Goal: Task Accomplishment & Management: Manage account settings

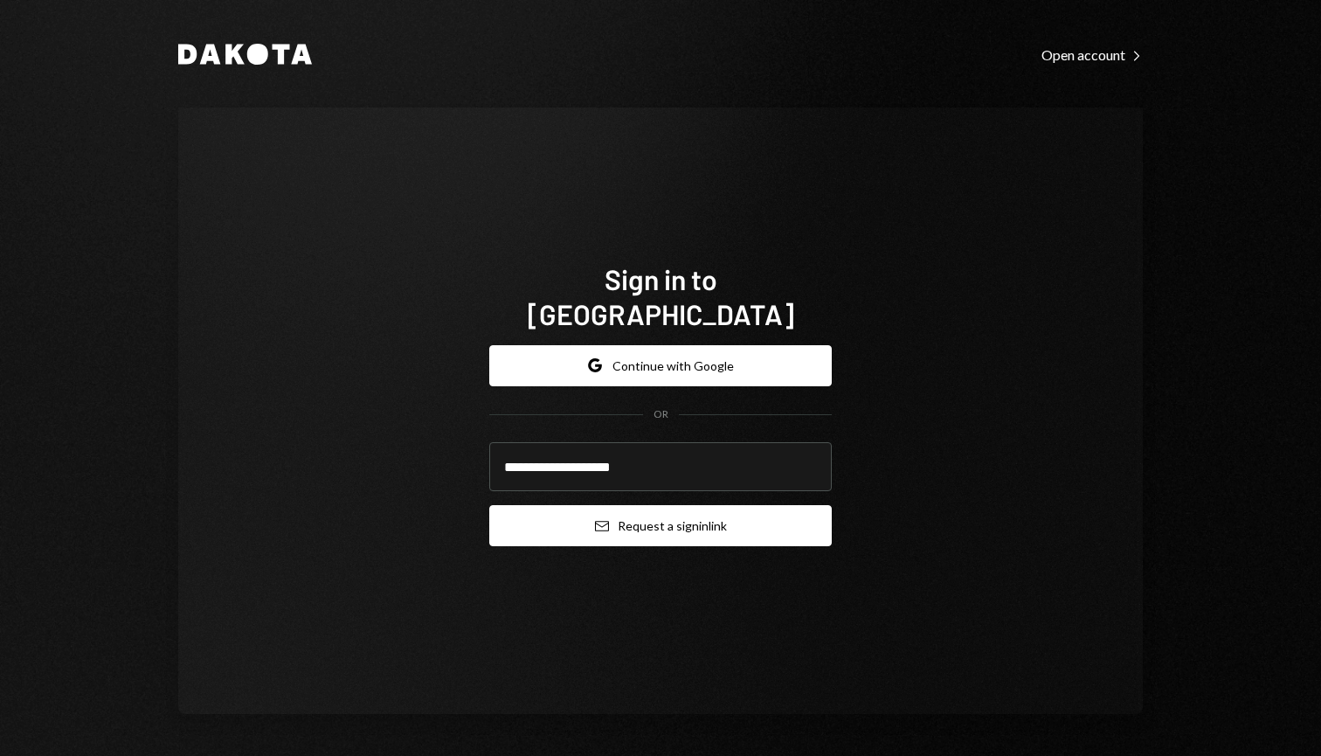
type input "**********"
click at [692, 515] on button "Email Request a sign in link" at bounding box center [660, 525] width 342 height 41
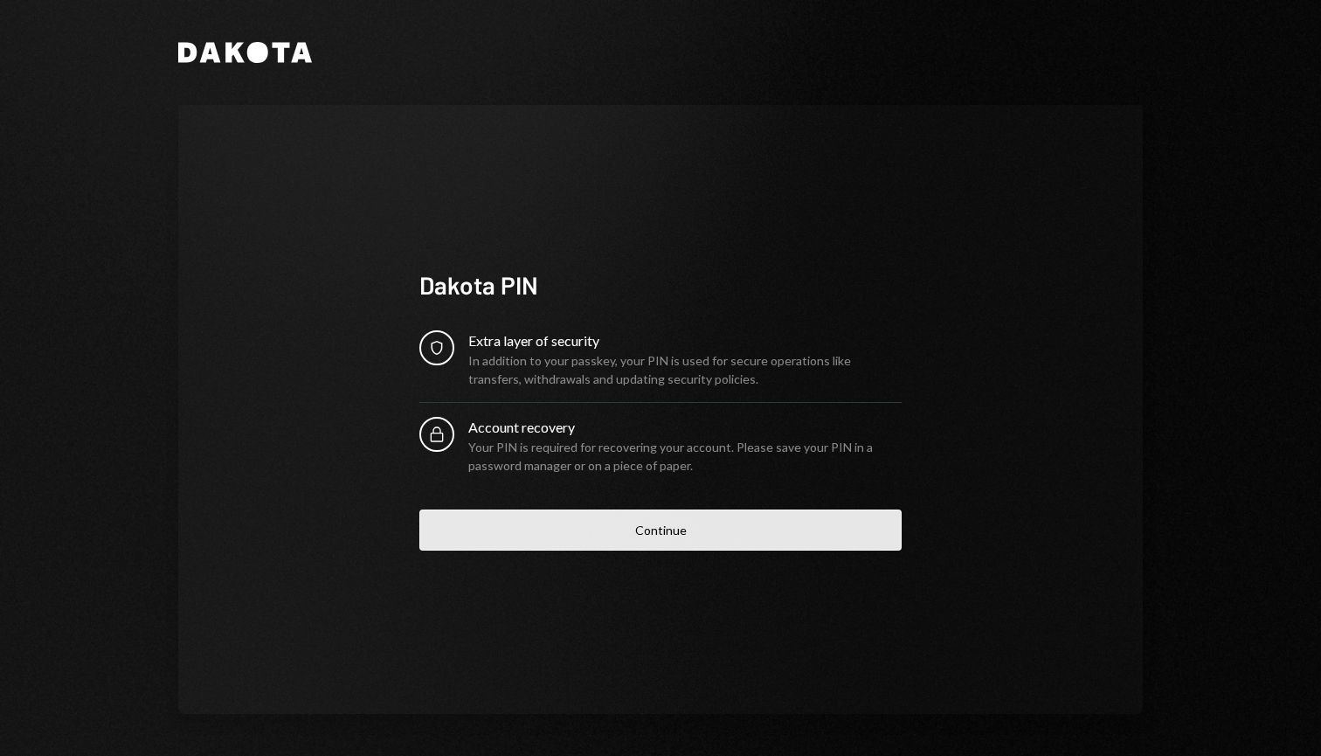
click at [631, 545] on button "Continue" at bounding box center [660, 529] width 482 height 41
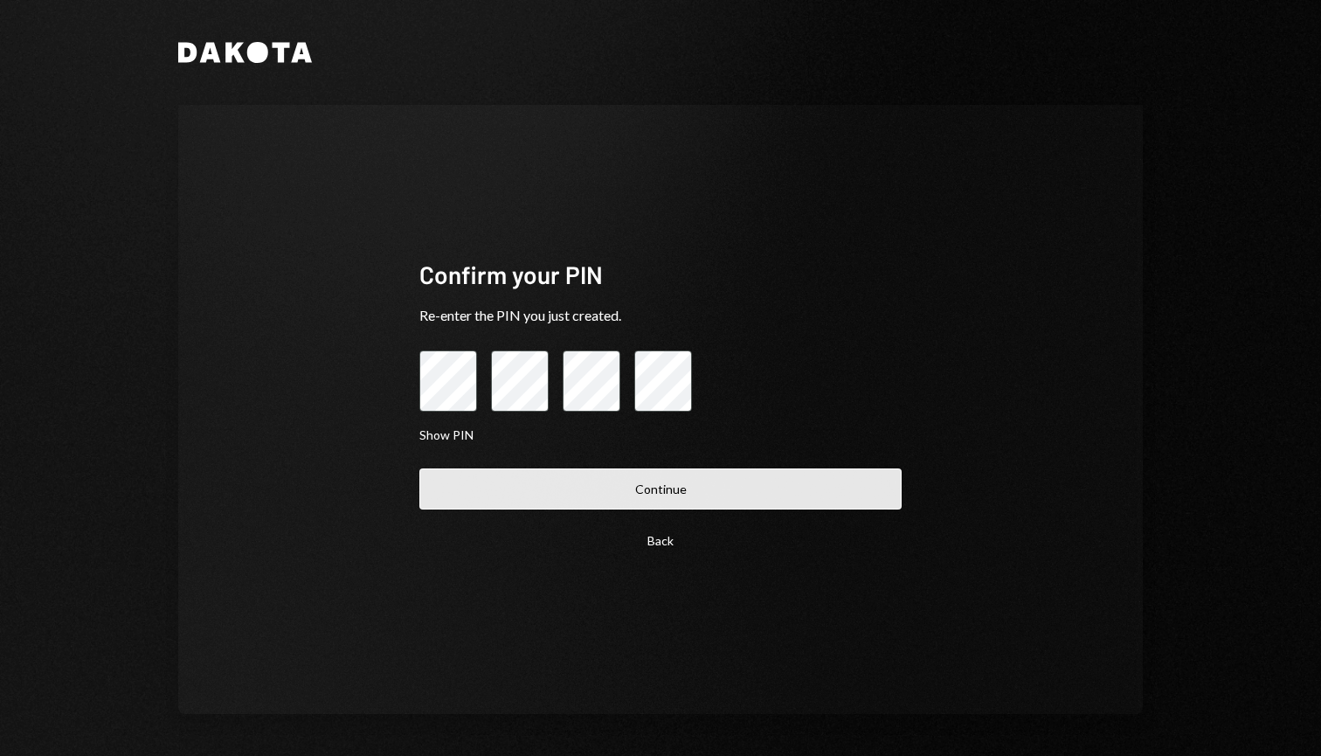
click at [646, 473] on button "Continue" at bounding box center [660, 488] width 482 height 41
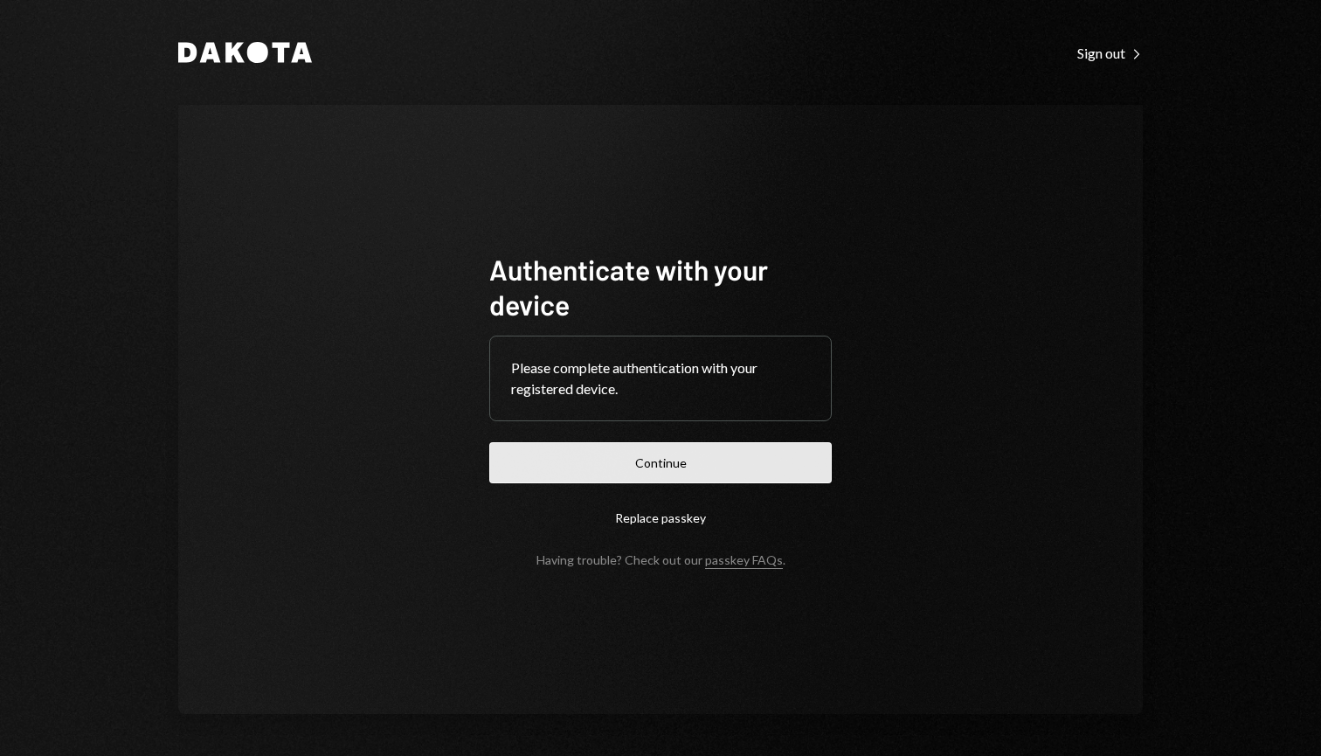
click at [705, 460] on button "Continue" at bounding box center [660, 462] width 342 height 41
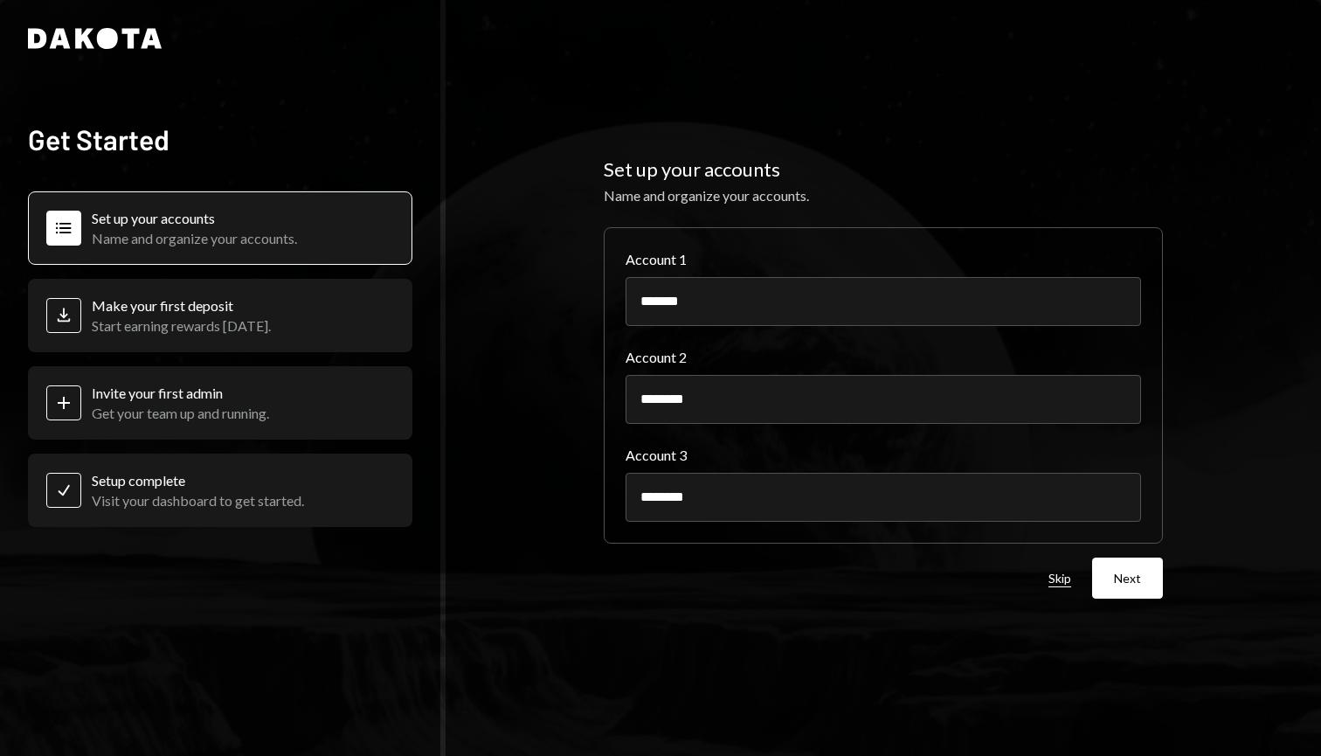
click at [1068, 579] on button "Skip" at bounding box center [1059, 578] width 23 height 17
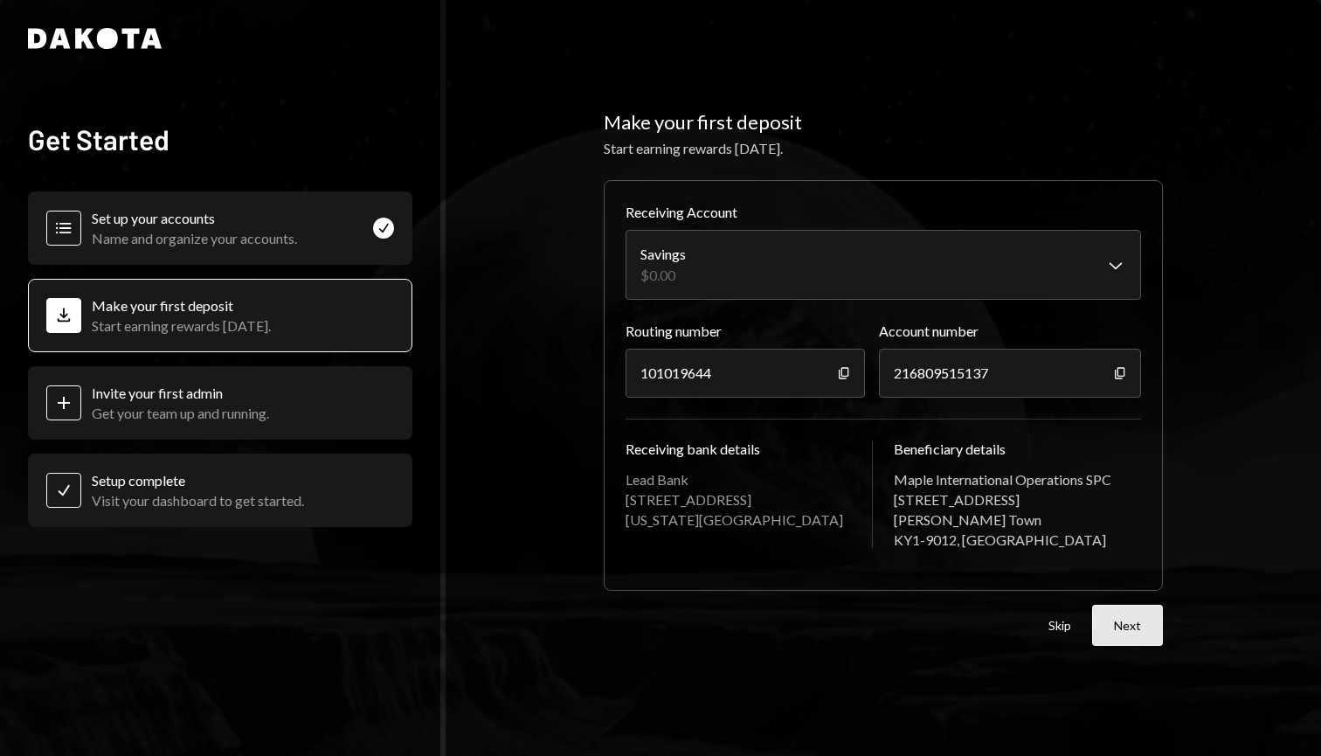
click at [1113, 624] on button "Next" at bounding box center [1127, 625] width 71 height 41
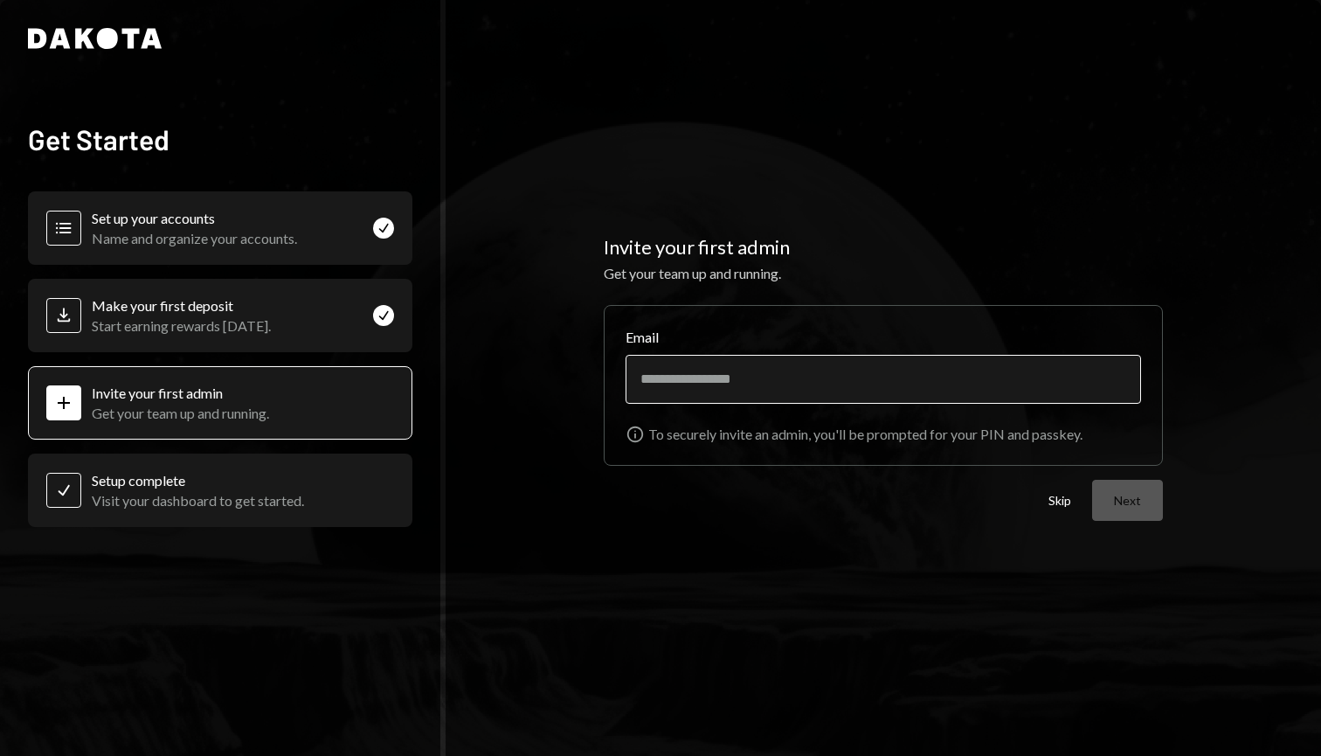
click at [681, 375] on input "Email" at bounding box center [883, 379] width 515 height 49
click at [1061, 502] on button "Skip" at bounding box center [1059, 501] width 23 height 17
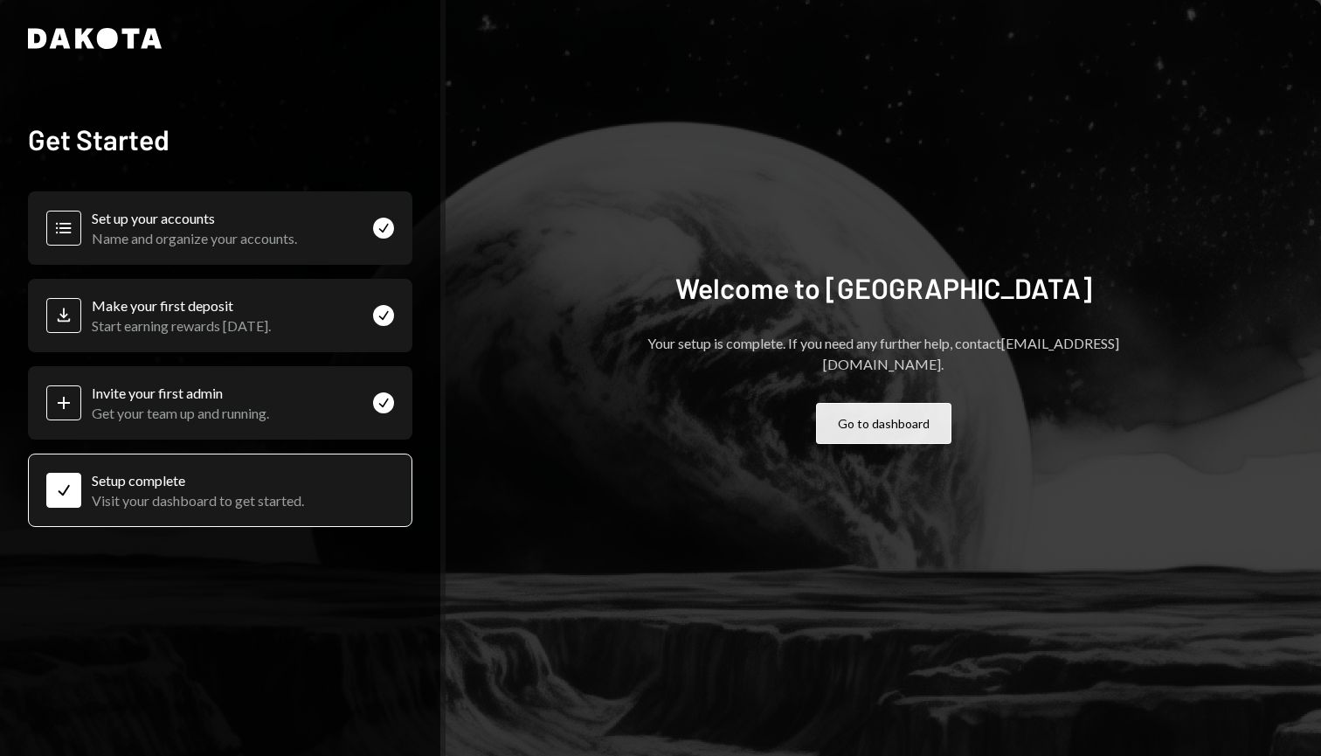
click at [888, 427] on button "Go to dashboard" at bounding box center [883, 423] width 135 height 41
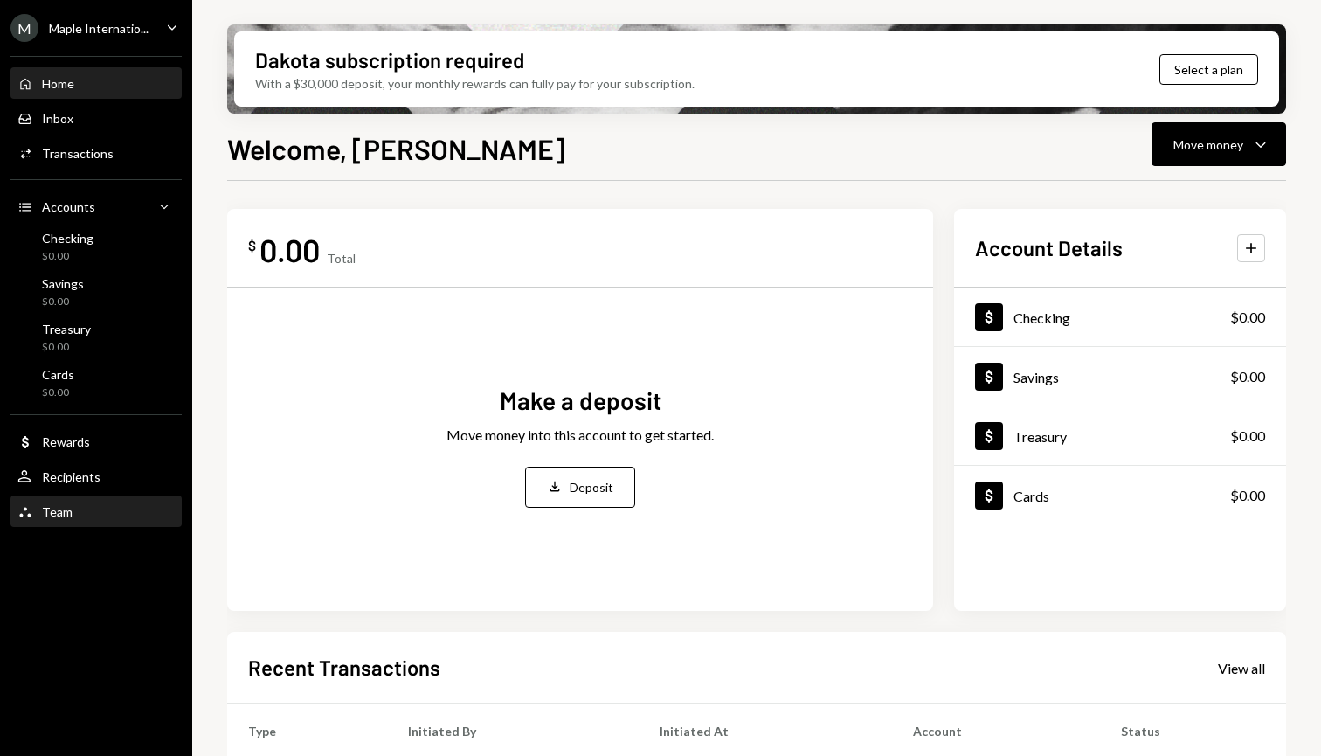
click at [62, 520] on div "Team Team" at bounding box center [95, 512] width 157 height 30
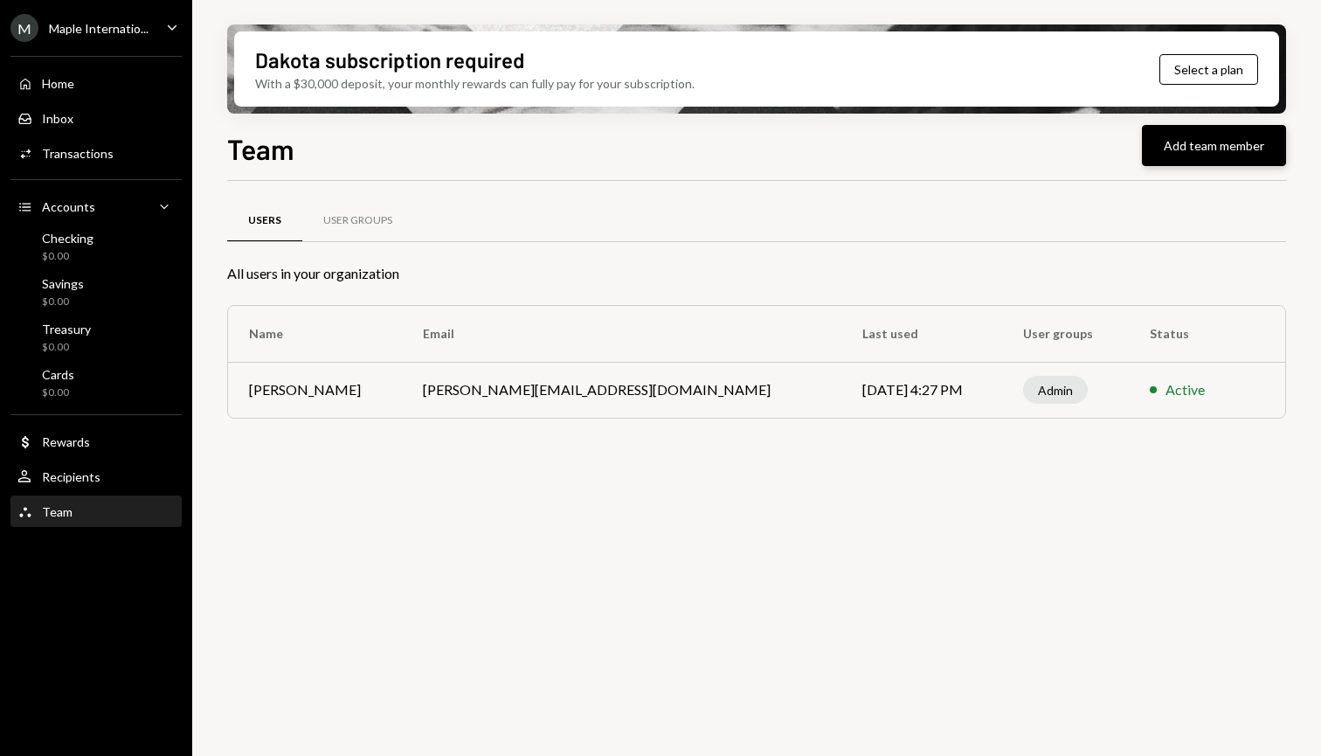
click at [1164, 158] on button "Add team member" at bounding box center [1214, 145] width 144 height 41
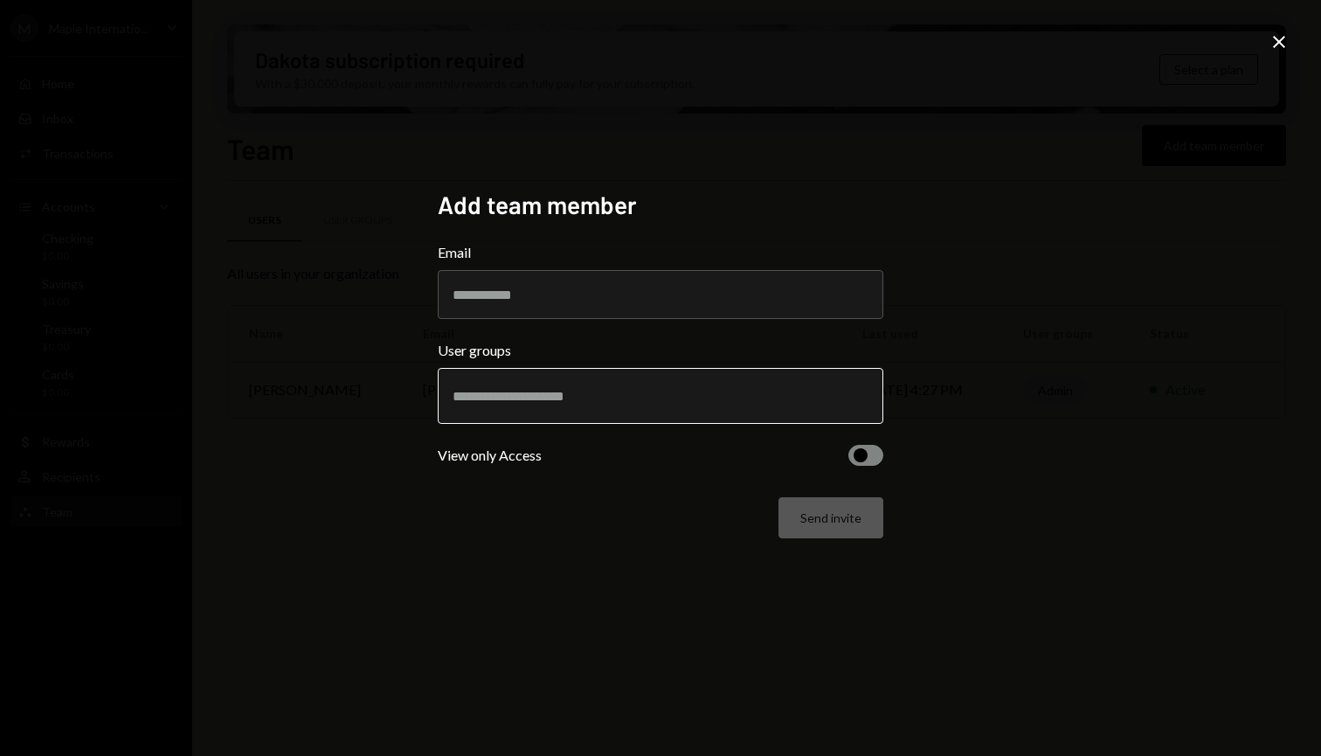
click at [564, 394] on input "text" at bounding box center [661, 396] width 416 height 16
click at [538, 293] on input "Email" at bounding box center [661, 294] width 446 height 49
type input "*"
type input "**********"
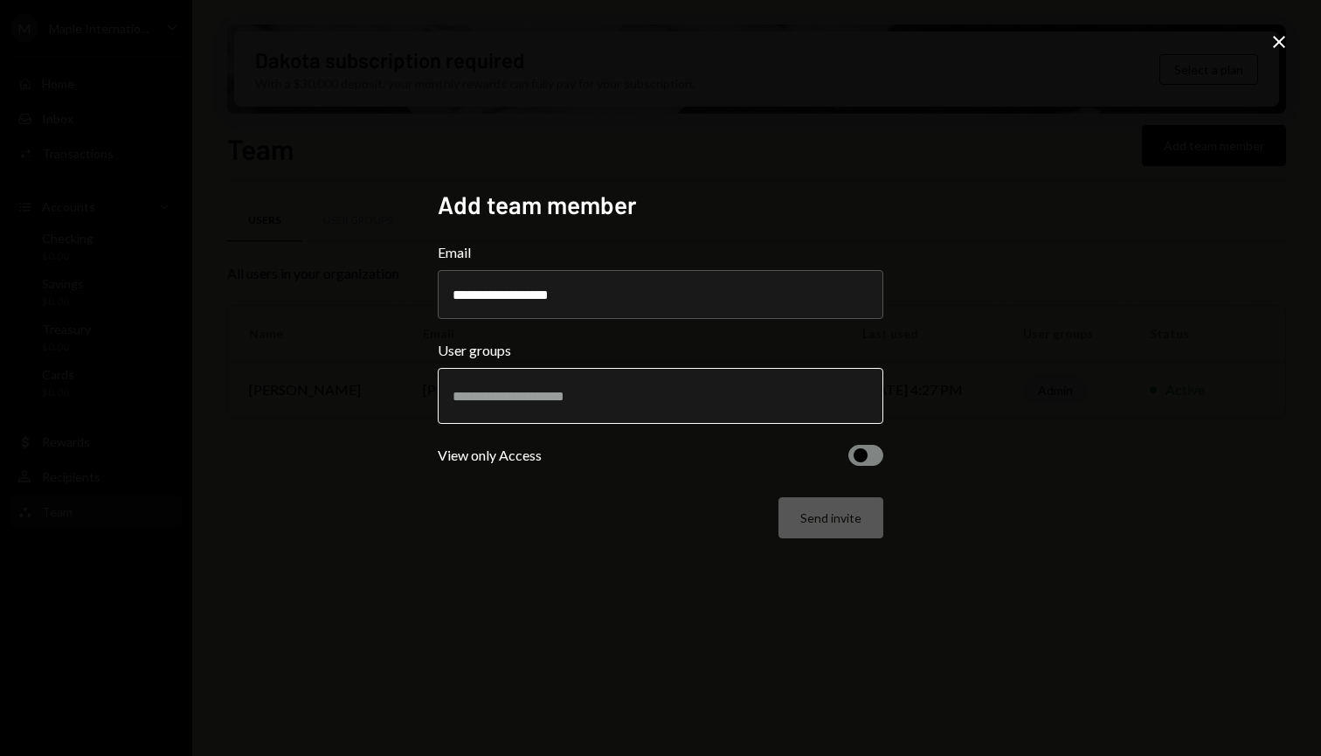
click at [538, 395] on input "text" at bounding box center [661, 396] width 416 height 16
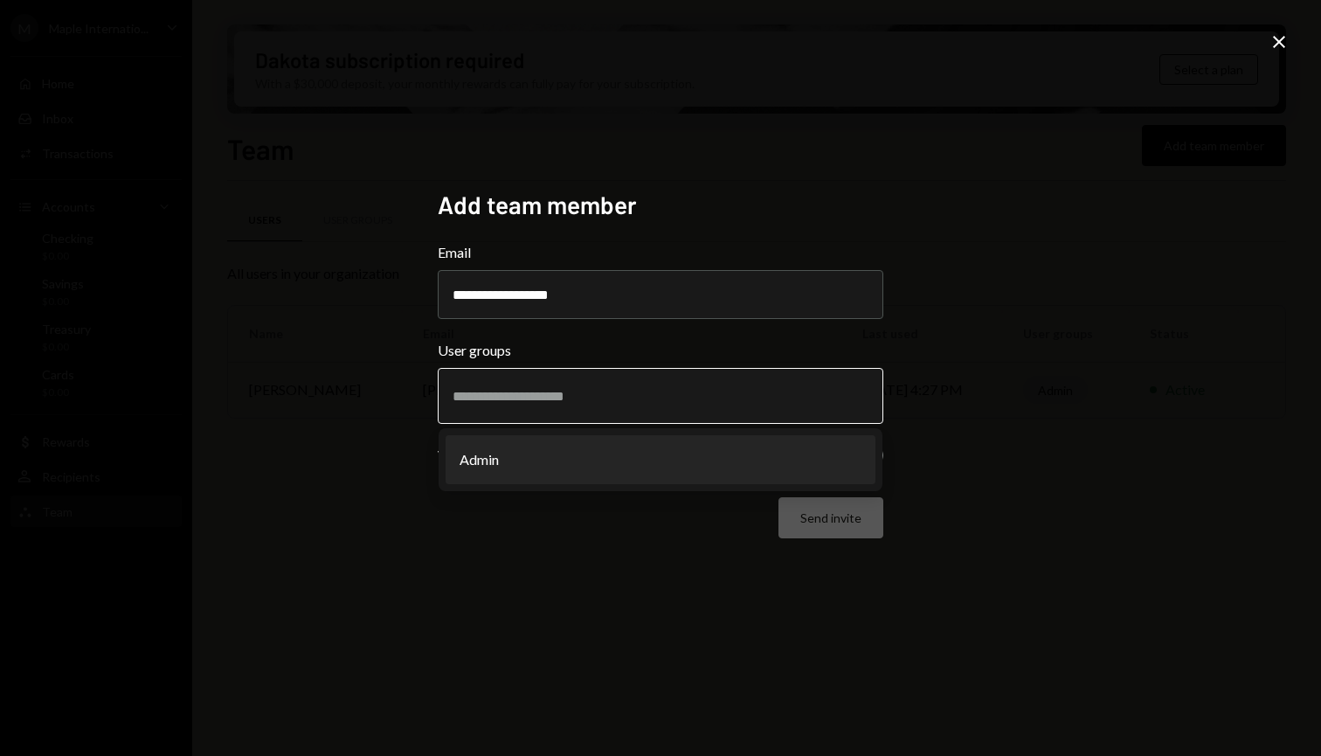
click at [541, 451] on li "Admin" at bounding box center [661, 459] width 430 height 49
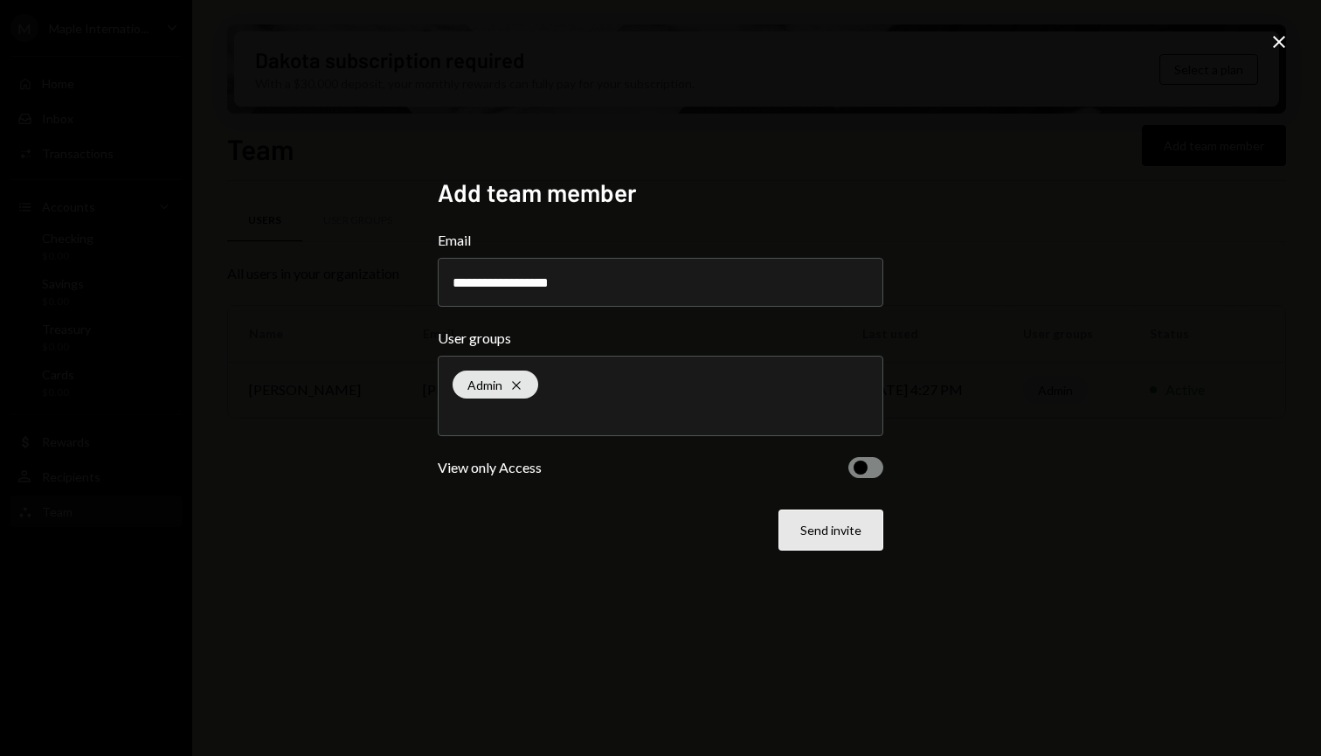
click at [831, 536] on button "Send invite" at bounding box center [830, 529] width 105 height 41
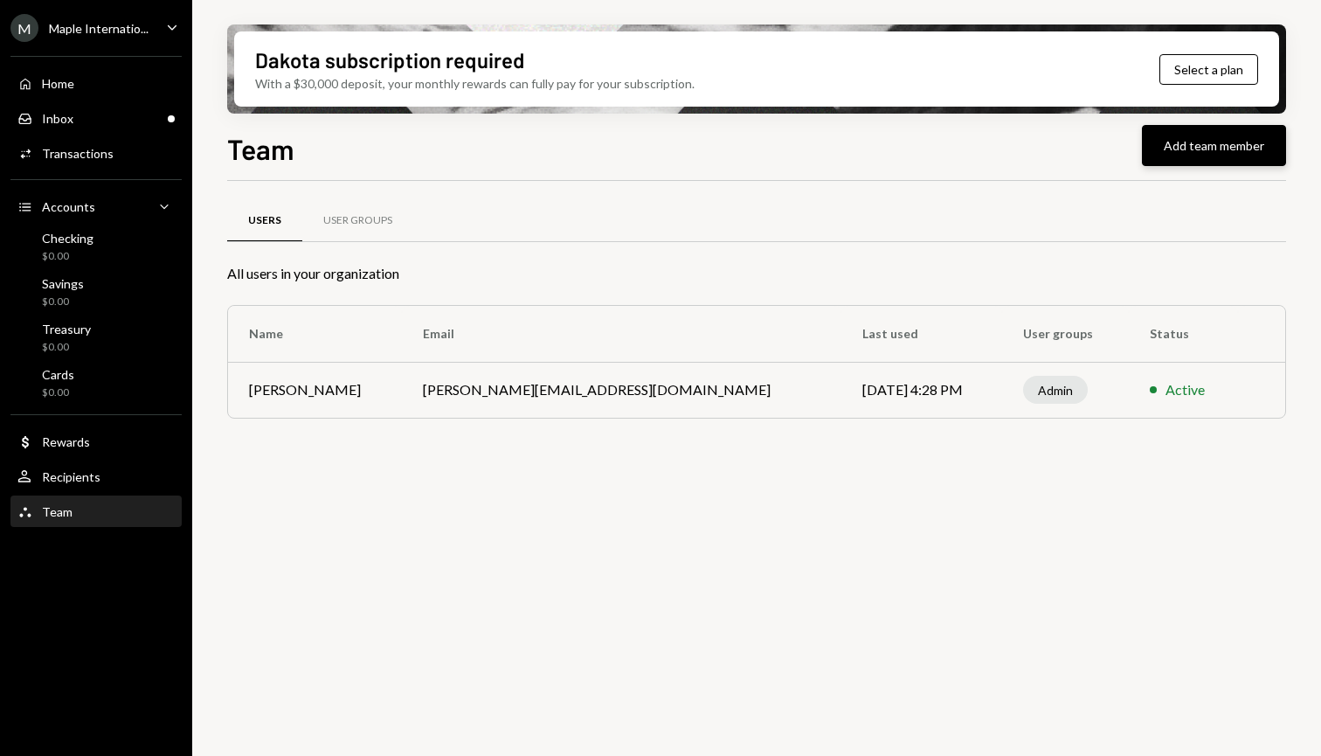
click at [1213, 151] on button "Add team member" at bounding box center [1214, 145] width 144 height 41
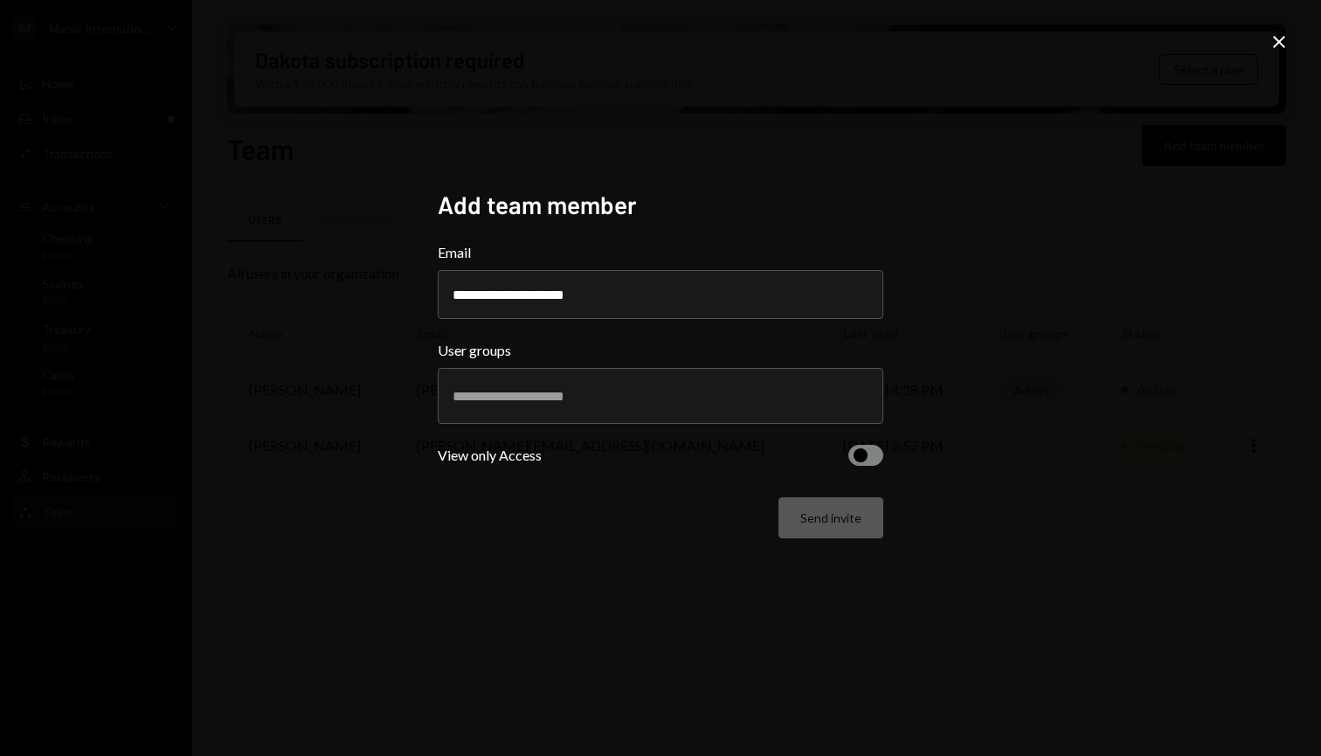
type input "**********"
click at [544, 418] on div at bounding box center [661, 396] width 446 height 56
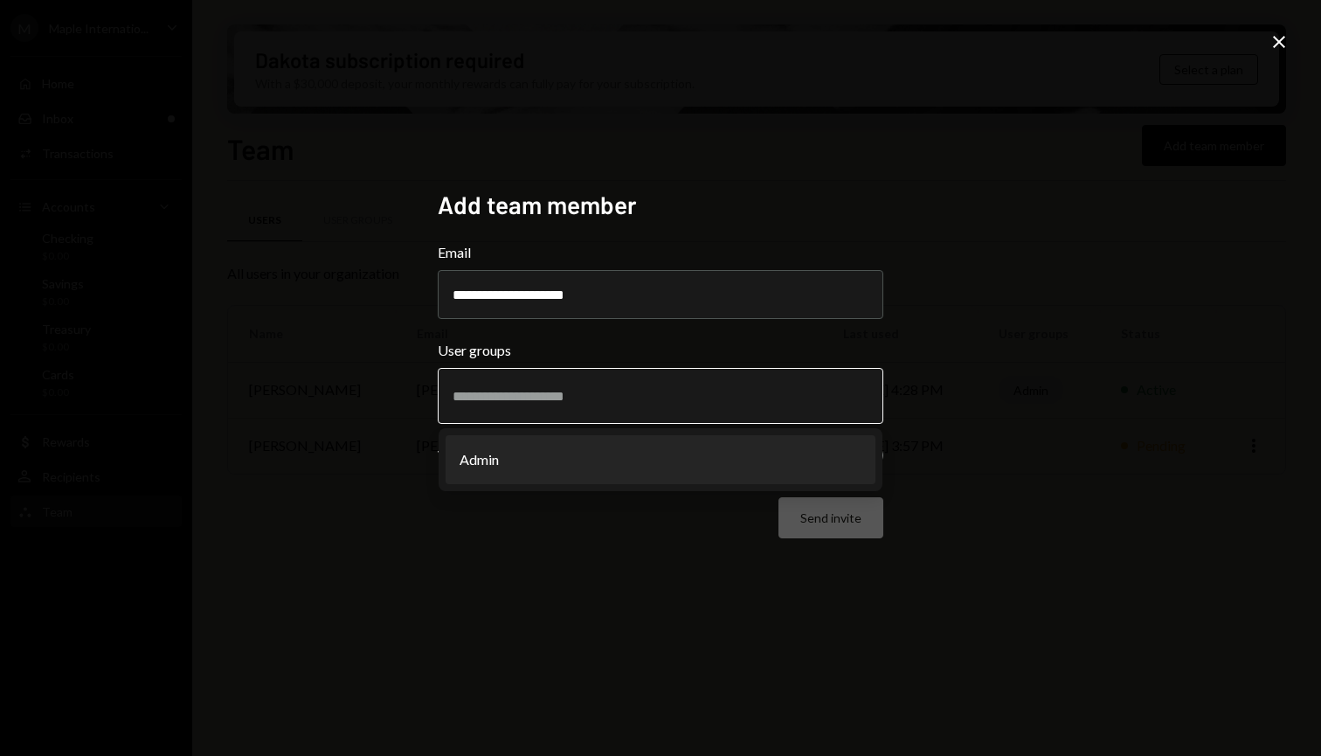
click at [541, 455] on li "Admin" at bounding box center [661, 459] width 430 height 49
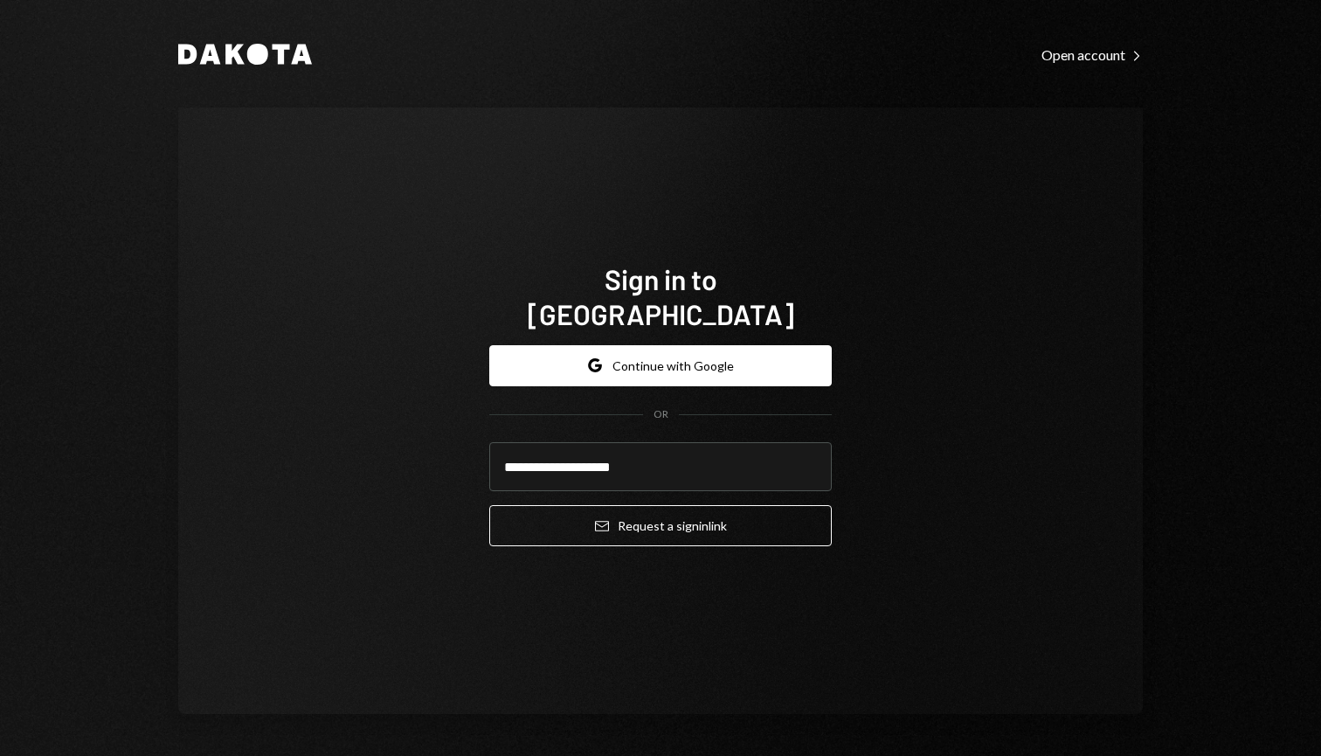
type input "**********"
click at [660, 508] on button "Email Request a sign in link" at bounding box center [660, 525] width 342 height 41
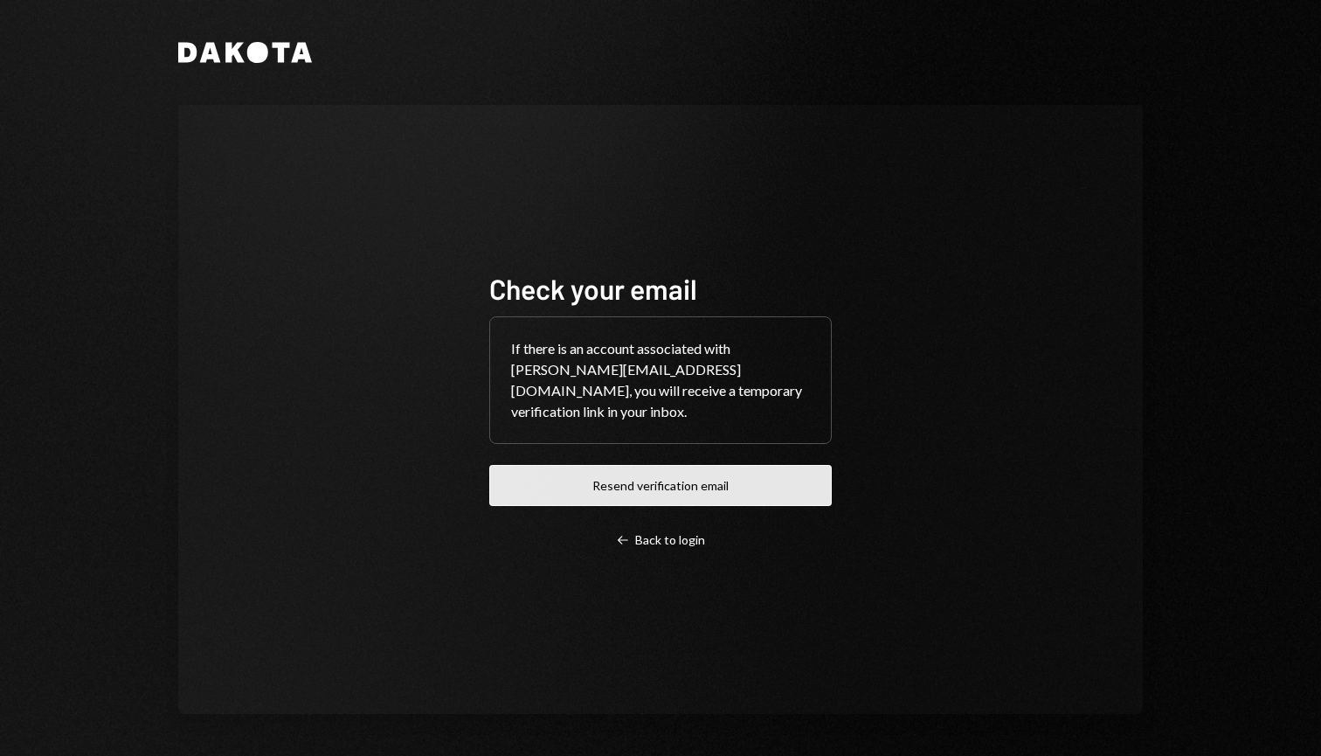
click at [637, 482] on button "Resend verification email" at bounding box center [660, 485] width 342 height 41
